Goal: Task Accomplishment & Management: Complete application form

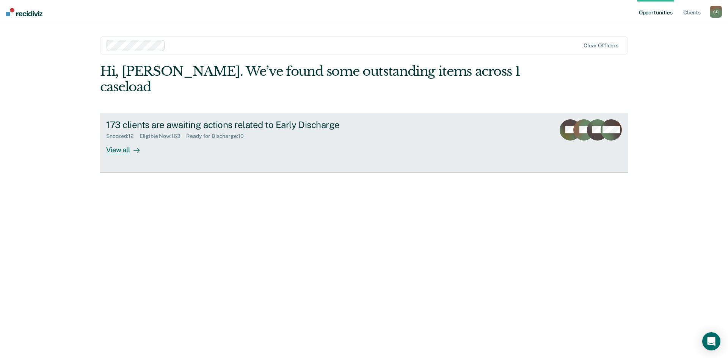
click at [126, 140] on div "View all" at bounding box center [127, 147] width 42 height 15
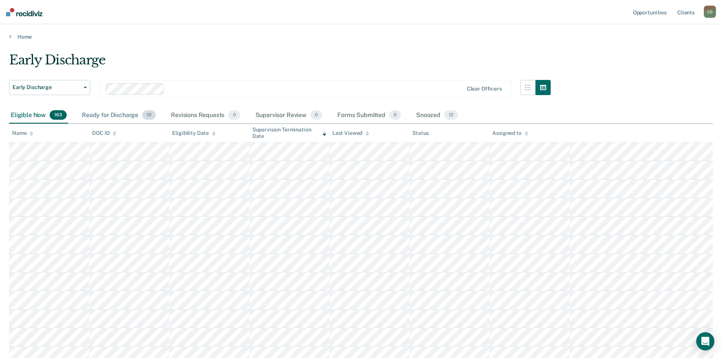
click at [118, 116] on div "Ready for Discharge 10" at bounding box center [118, 115] width 77 height 17
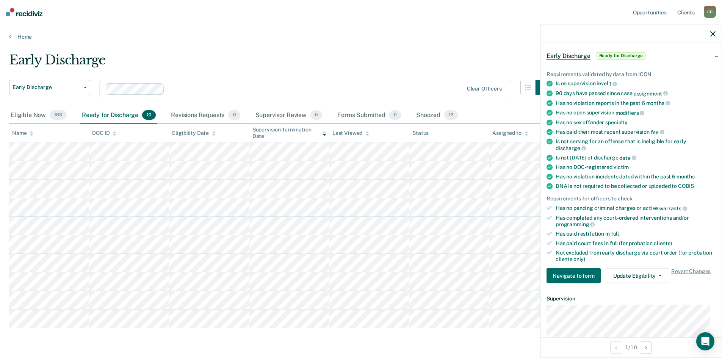
scroll to position [38, 0]
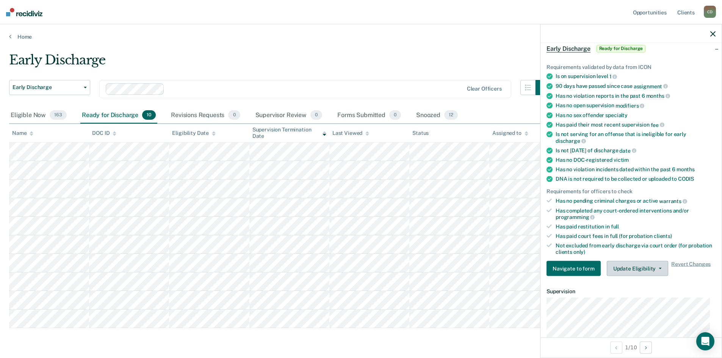
click at [653, 270] on button "Update Eligibility" at bounding box center [637, 268] width 61 height 15
click at [489, 335] on div "Early Discharge Early Discharge Early Discharge Clear officers Eligible Now 163…" at bounding box center [361, 201] width 704 height 298
click at [488, 58] on div "Early Discharge" at bounding box center [280, 63] width 542 height 22
click at [714, 31] on button "button" at bounding box center [713, 33] width 5 height 6
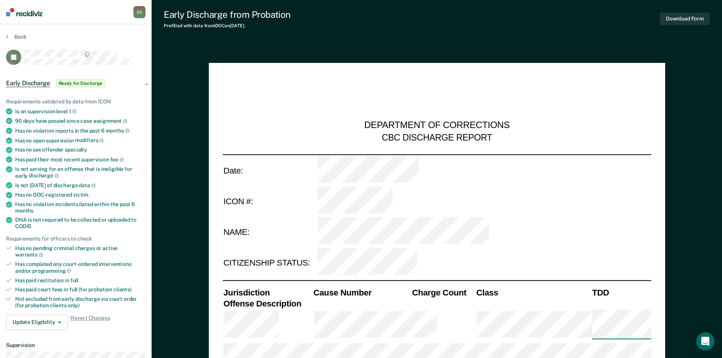
type textarea "x"
click at [9, 38] on button "Back" at bounding box center [16, 36] width 20 height 7
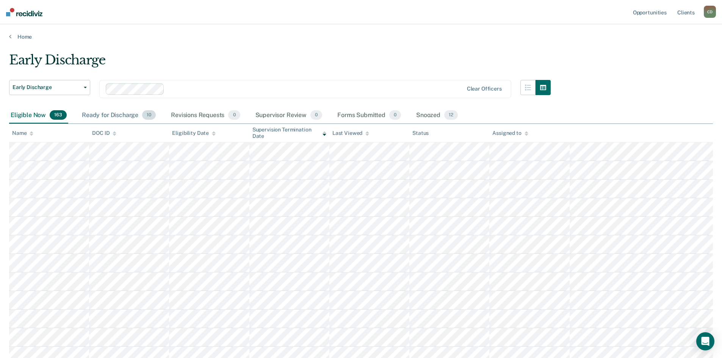
click at [119, 111] on div "Ready for Discharge 10" at bounding box center [118, 115] width 77 height 17
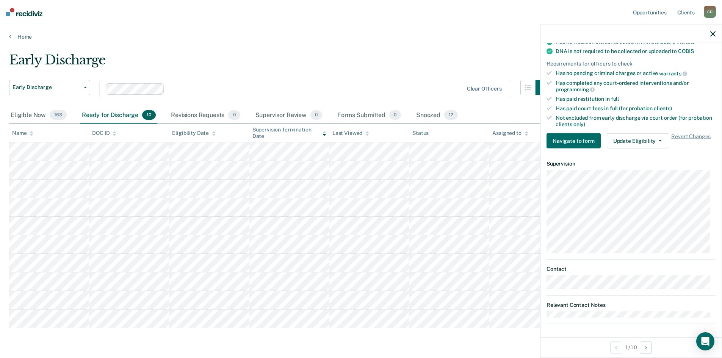
scroll to position [167, 0]
click at [651, 138] on button "Update Eligibility" at bounding box center [637, 139] width 61 height 15
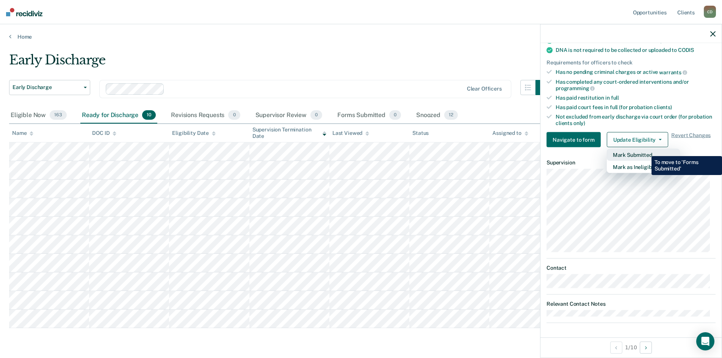
click at [646, 151] on button "Mark Submitted" at bounding box center [643, 155] width 73 height 12
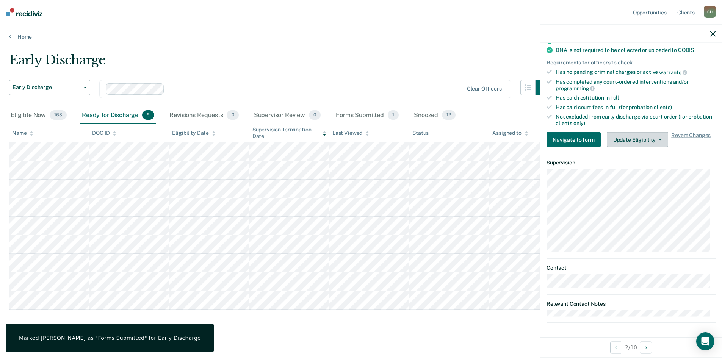
click at [653, 140] on button "Update Eligibility" at bounding box center [637, 139] width 61 height 15
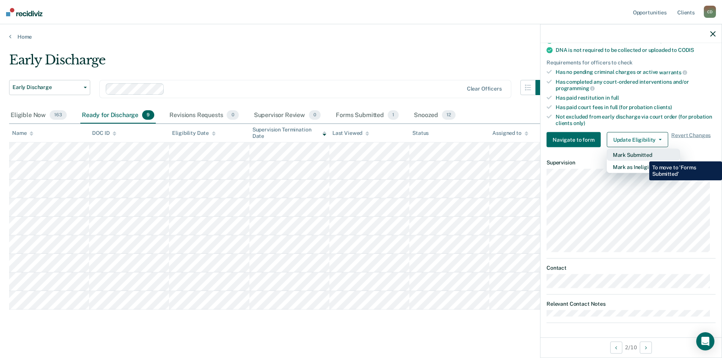
click at [644, 156] on button "Mark Submitted" at bounding box center [643, 155] width 73 height 12
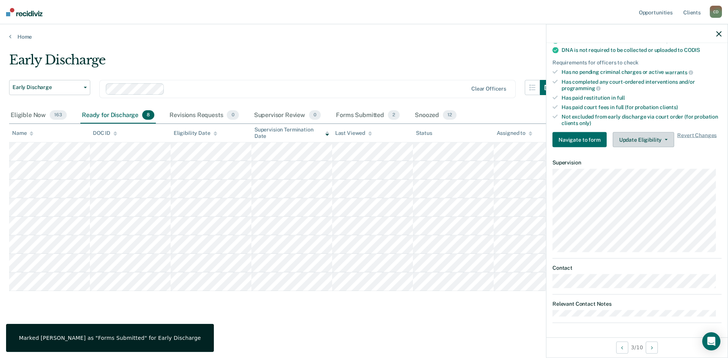
click at [640, 141] on button "Update Eligibility" at bounding box center [643, 139] width 61 height 15
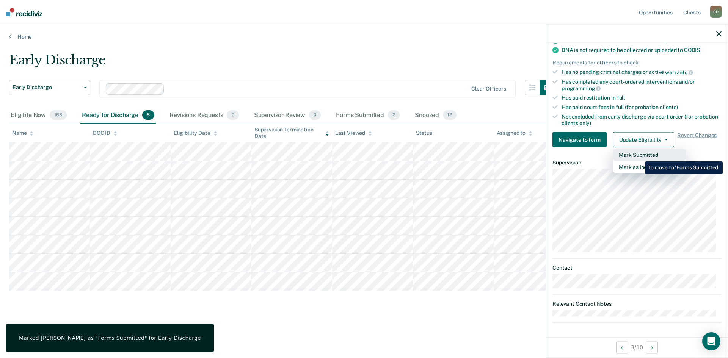
click at [639, 156] on button "Mark Submitted" at bounding box center [649, 155] width 73 height 12
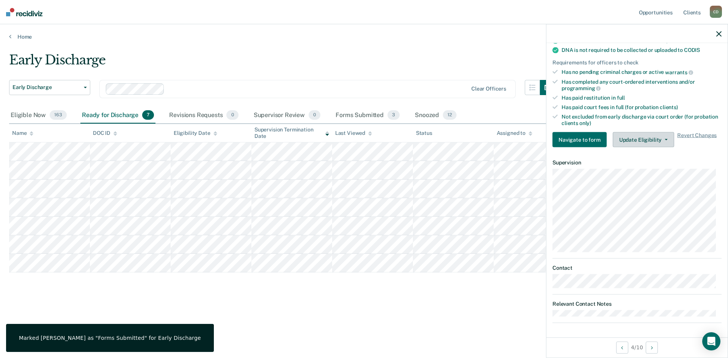
click at [632, 140] on button "Update Eligibility" at bounding box center [643, 139] width 61 height 15
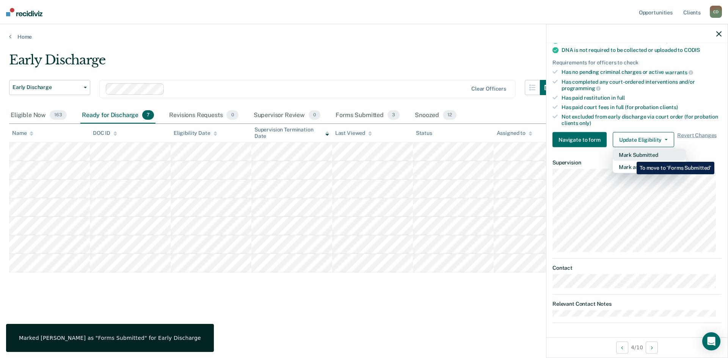
click at [631, 156] on button "Mark Submitted" at bounding box center [649, 155] width 73 height 12
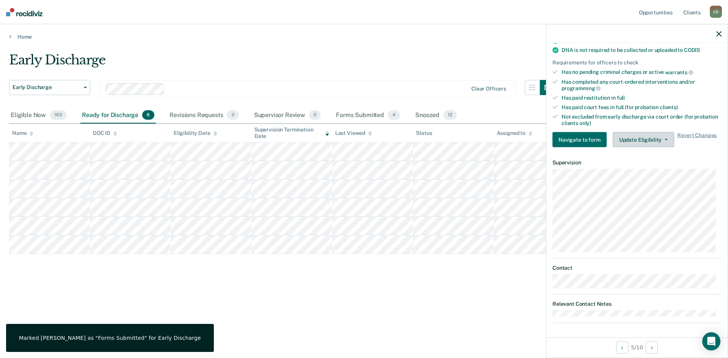
click at [641, 144] on button "Update Eligibility" at bounding box center [643, 139] width 61 height 15
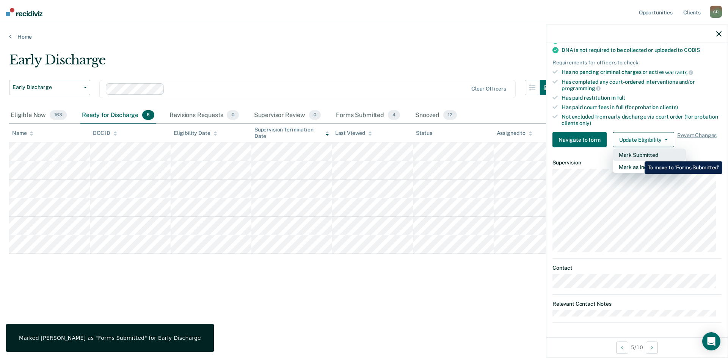
click at [639, 156] on button "Mark Submitted" at bounding box center [649, 155] width 73 height 12
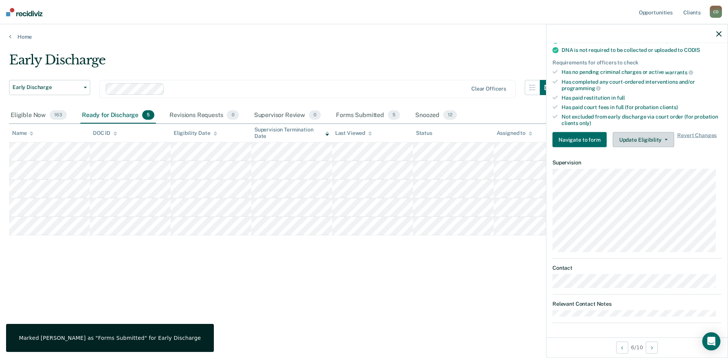
click at [637, 138] on button "Update Eligibility" at bounding box center [643, 139] width 61 height 15
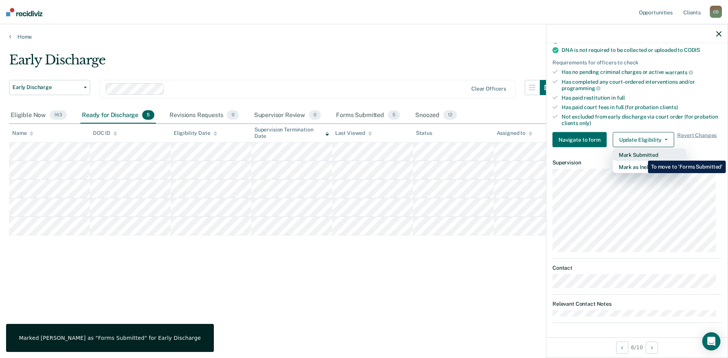
click at [642, 155] on button "Mark Submitted" at bounding box center [649, 155] width 73 height 12
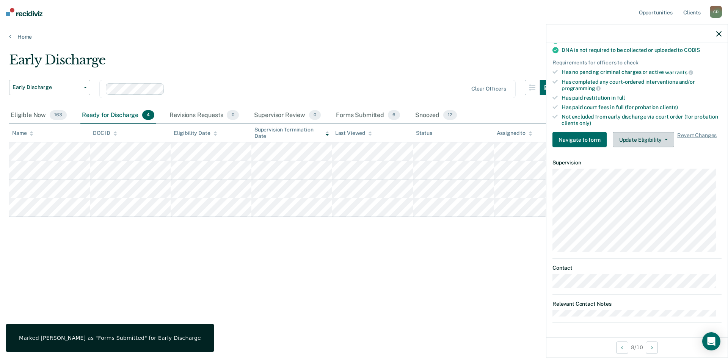
click at [634, 134] on button "Update Eligibility" at bounding box center [643, 139] width 61 height 15
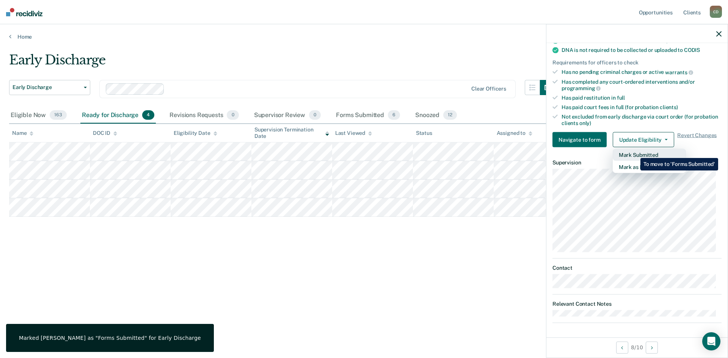
drag, startPoint x: 635, startPoint y: 152, endPoint x: 547, endPoint y: 162, distance: 88.1
click at [635, 153] on button "Mark Submitted" at bounding box center [649, 155] width 73 height 12
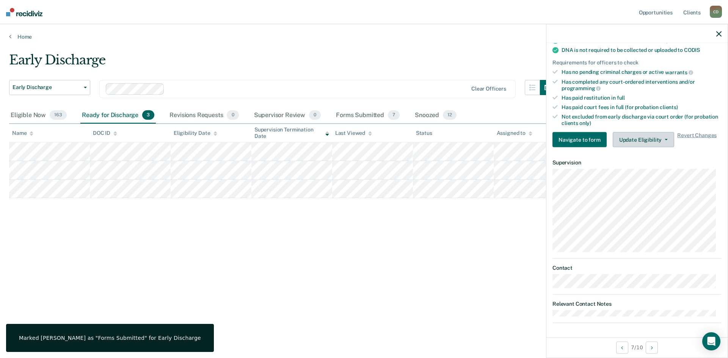
click at [653, 140] on button "Update Eligibility" at bounding box center [643, 139] width 61 height 15
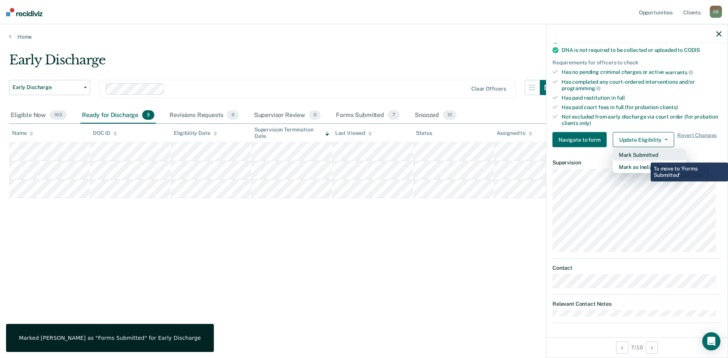
click at [644, 155] on button "Mark Submitted" at bounding box center [649, 155] width 73 height 12
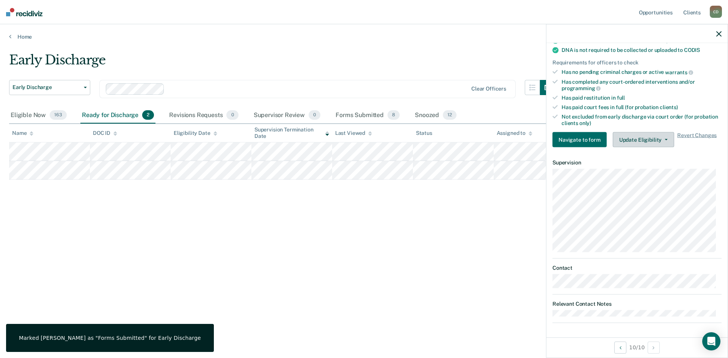
drag, startPoint x: 649, startPoint y: 141, endPoint x: 642, endPoint y: 150, distance: 11.7
click at [649, 141] on button "Update Eligibility" at bounding box center [643, 139] width 61 height 15
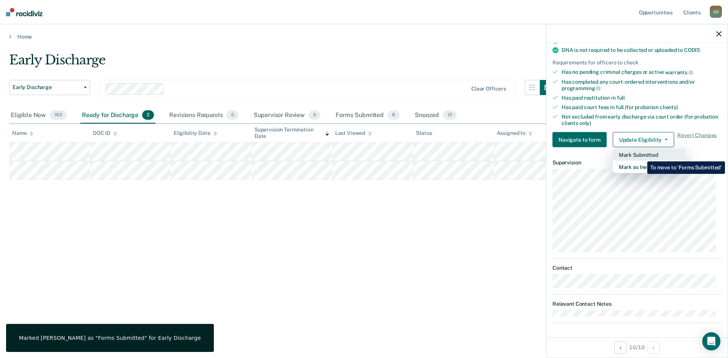
click at [642, 156] on button "Mark Submitted" at bounding box center [649, 155] width 73 height 12
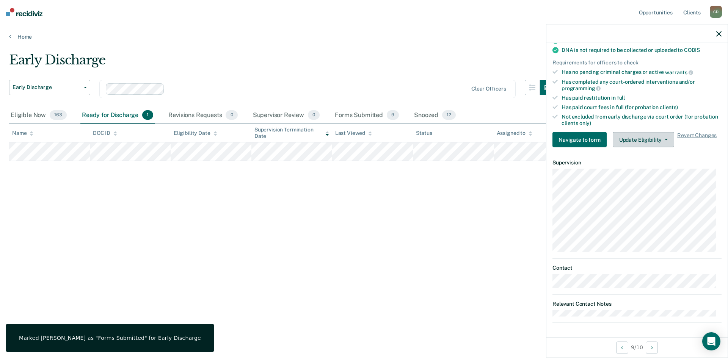
click at [661, 136] on button "Update Eligibility" at bounding box center [643, 139] width 61 height 15
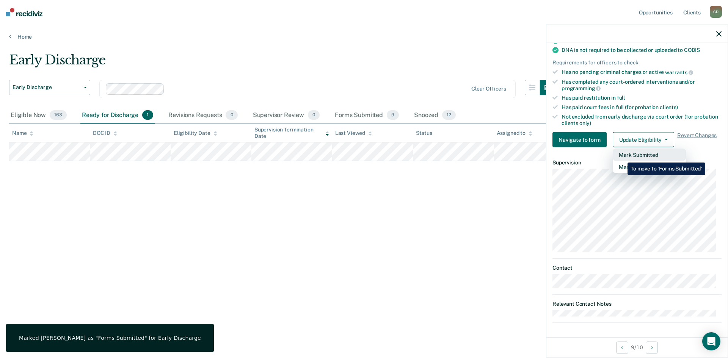
click at [622, 157] on button "Mark Submitted" at bounding box center [649, 155] width 73 height 12
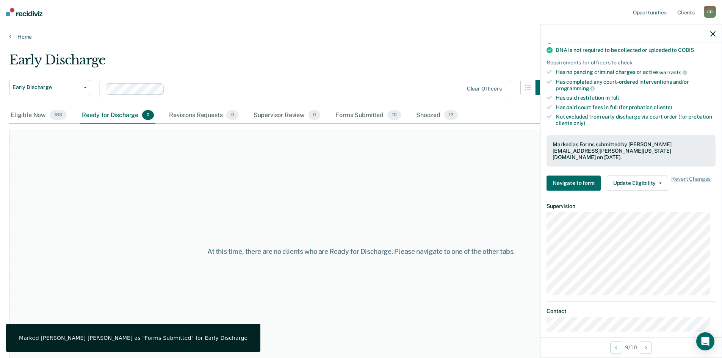
click at [714, 34] on icon "button" at bounding box center [713, 33] width 5 height 5
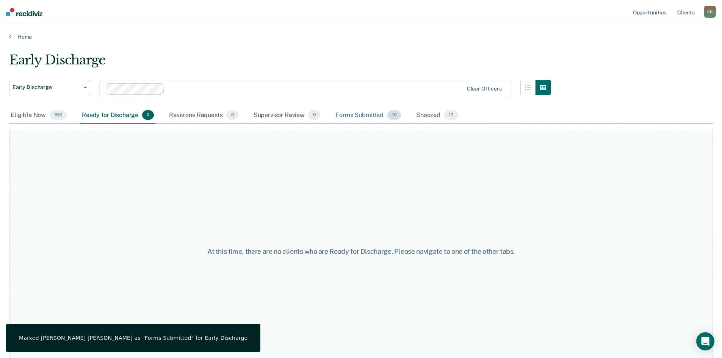
click at [355, 115] on div "Forms Submitted 10" at bounding box center [368, 115] width 69 height 17
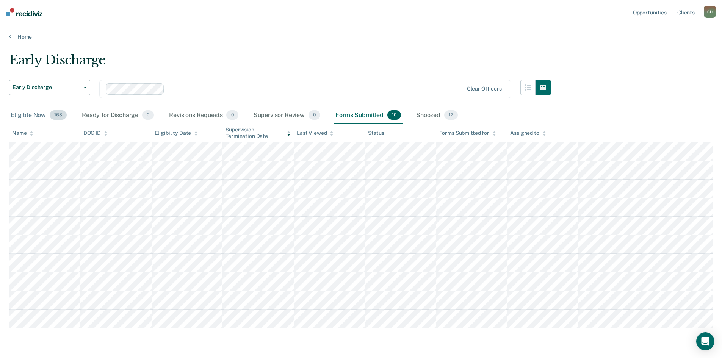
click at [27, 113] on div "Eligible Now 163" at bounding box center [38, 115] width 59 height 17
